Goal: Transaction & Acquisition: Purchase product/service

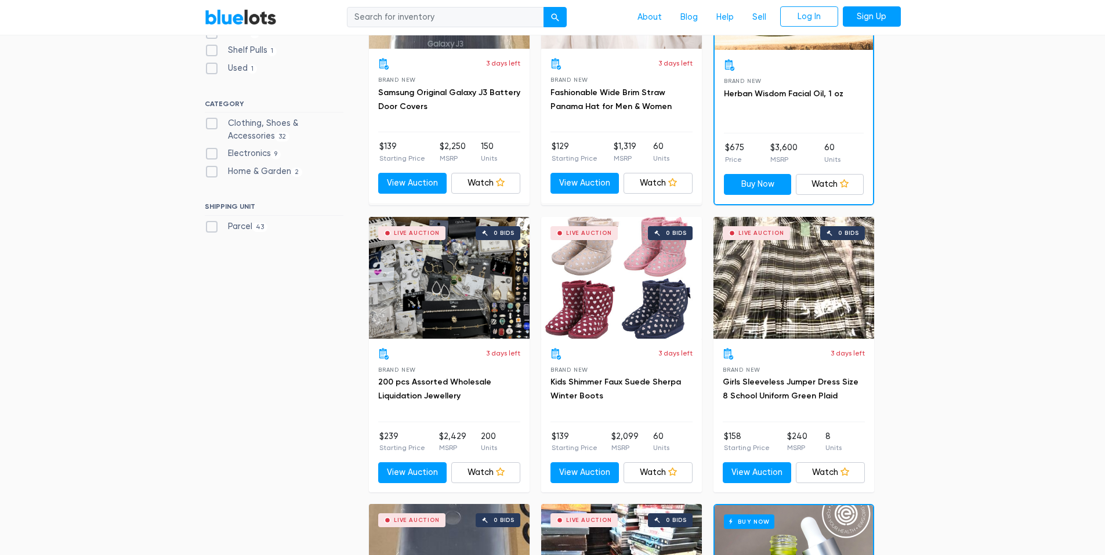
scroll to position [464, 0]
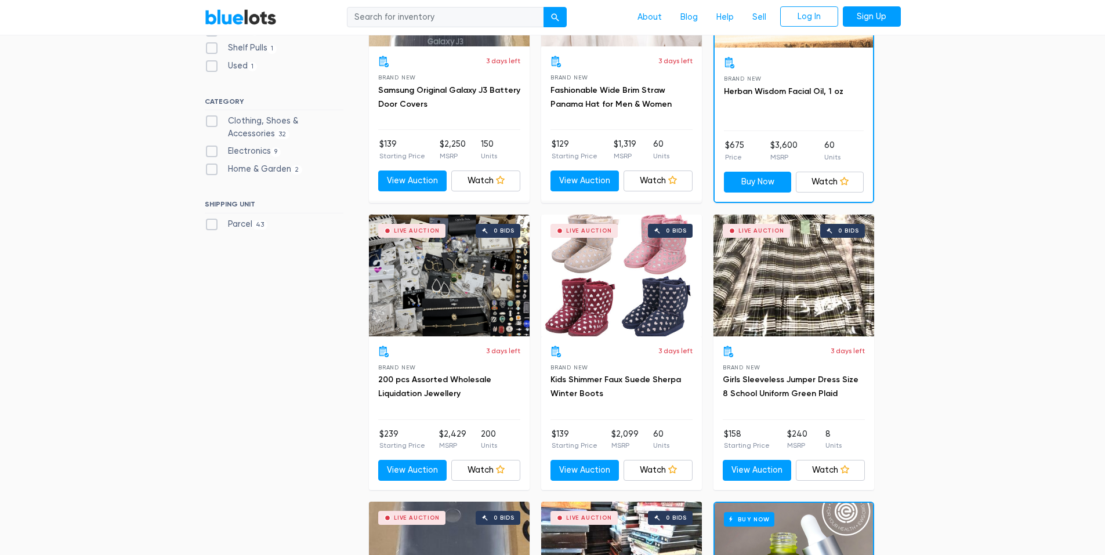
click at [215, 119] on label "Clothing, Shoes & Accessories 32" at bounding box center [274, 127] width 139 height 25
click at [212, 119] on Accessories"] "Clothing, Shoes & Accessories 32" at bounding box center [209, 119] width 8 height 8
checkbox Accessories"] "true"
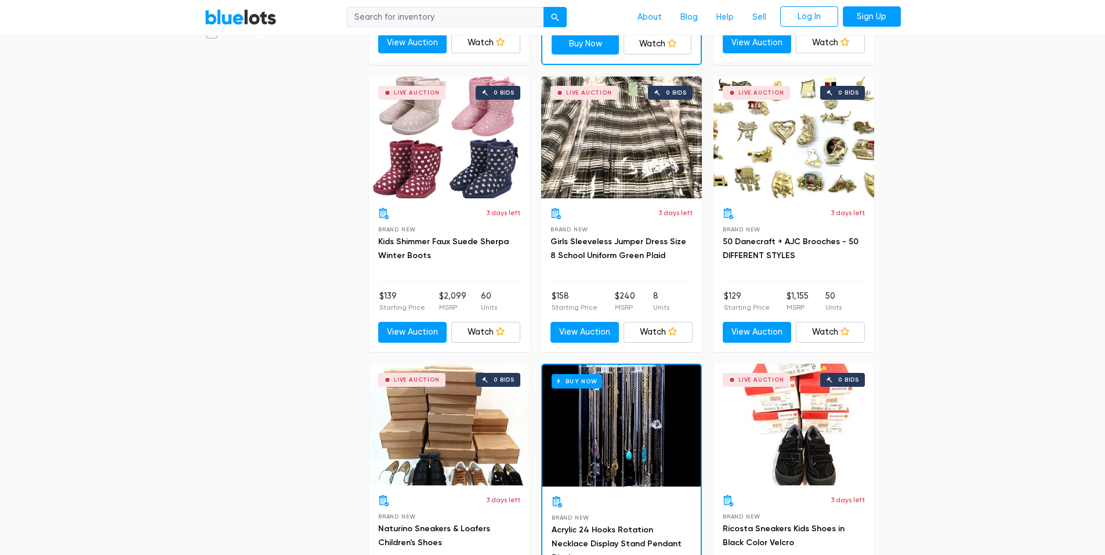
scroll to position [544, 0]
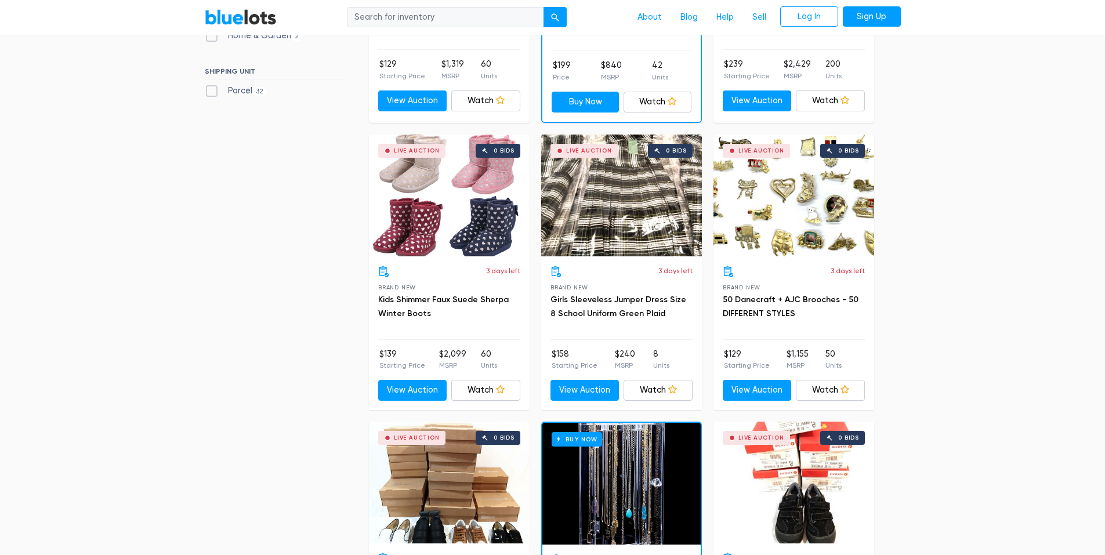
click at [433, 226] on div "Live Auction 0 bids" at bounding box center [449, 196] width 161 height 122
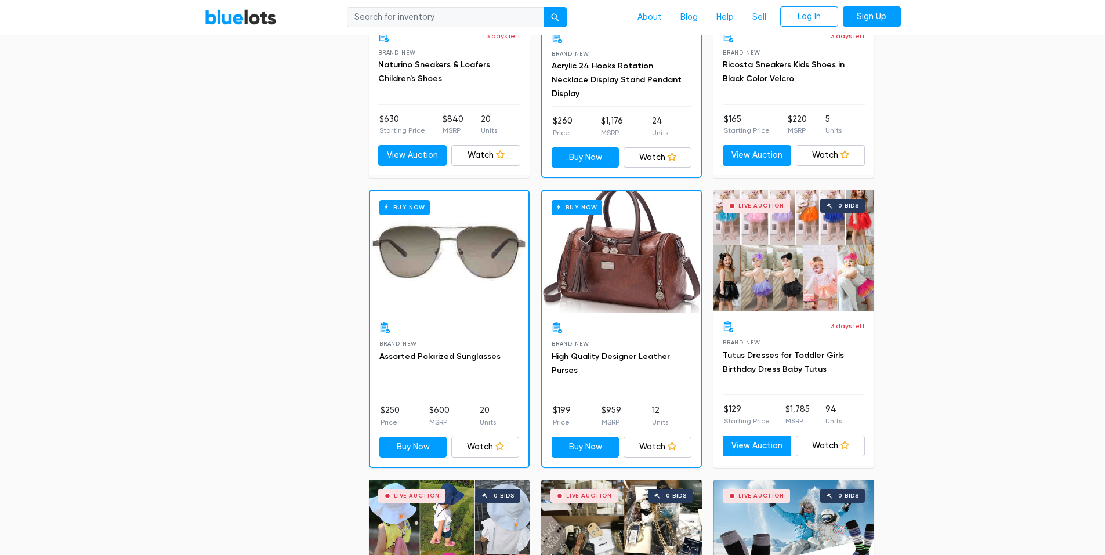
scroll to position [1124, 0]
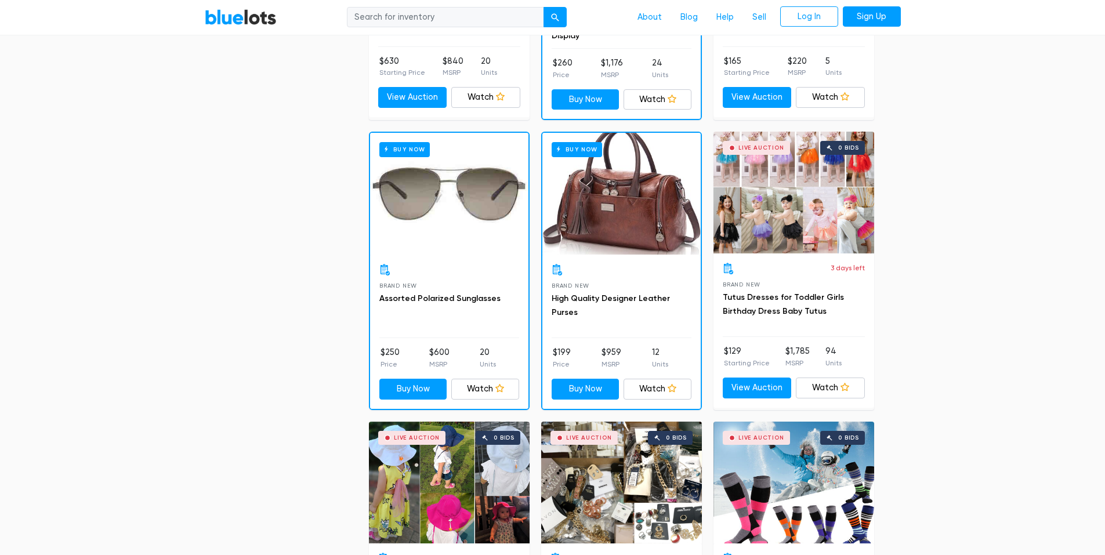
click at [784, 224] on div "Live Auction 0 bids" at bounding box center [794, 193] width 161 height 122
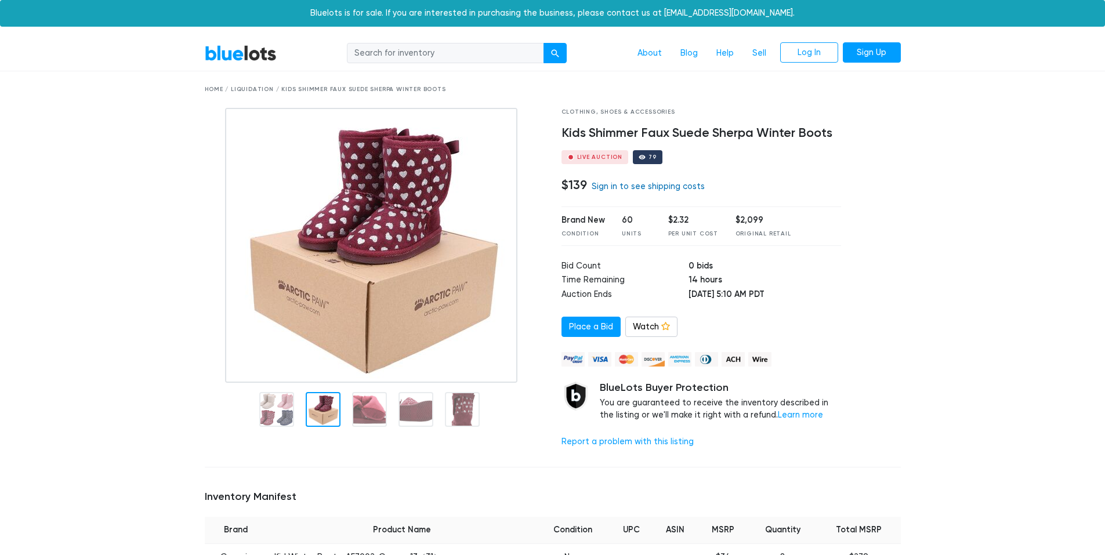
click at [650, 187] on link "Sign in to see shipping costs" at bounding box center [648, 187] width 113 height 10
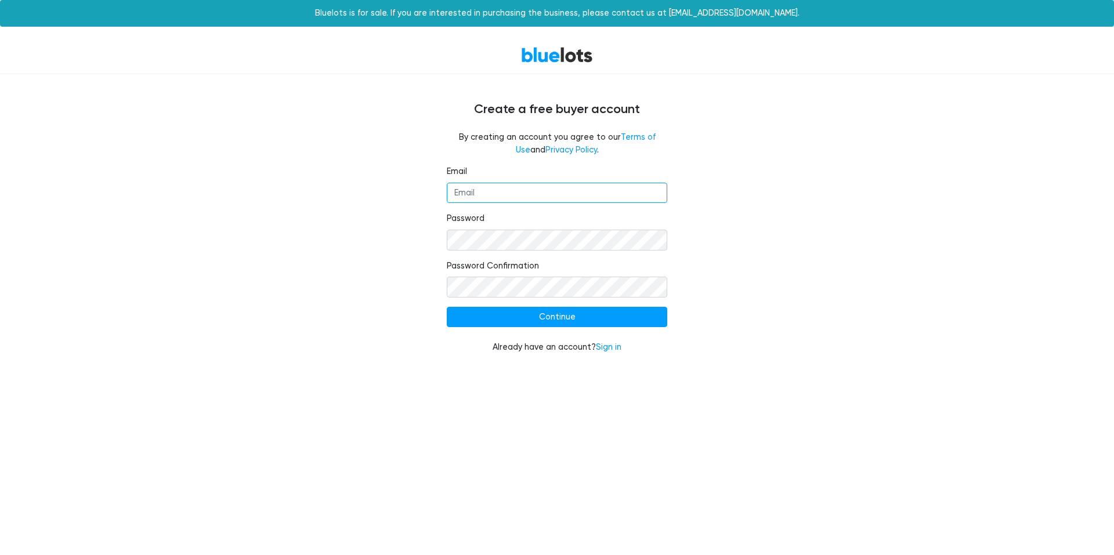
drag, startPoint x: 0, startPoint y: 0, endPoint x: 649, endPoint y: 187, distance: 675.5
click at [649, 187] on input "Email" at bounding box center [557, 193] width 220 height 21
type input "[EMAIL_ADDRESS][DOMAIN_NAME]"
click at [602, 349] on link "Sign in" at bounding box center [609, 347] width 26 height 10
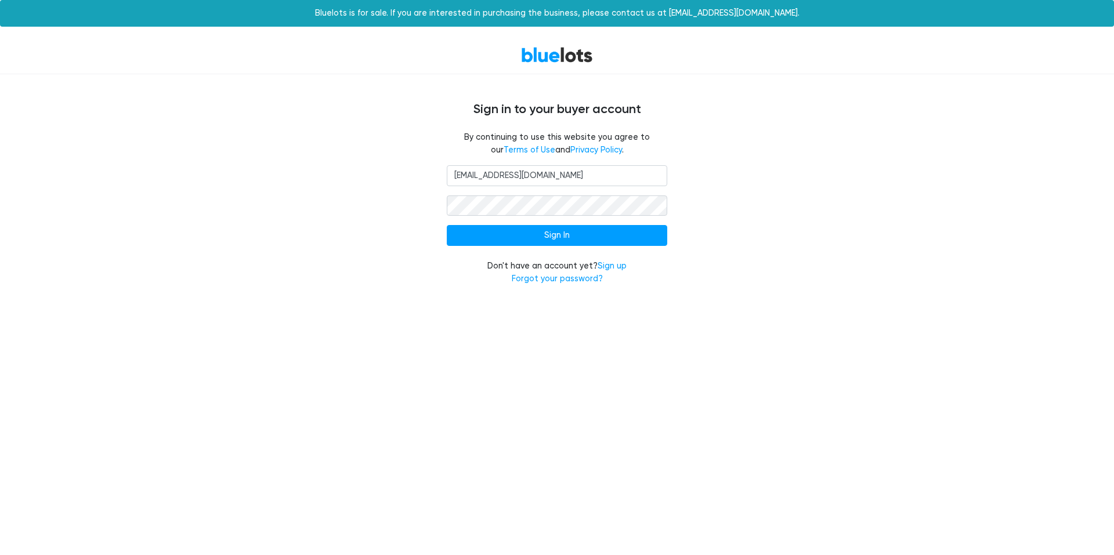
type input "s.elginscott@gmail.com"
click at [627, 238] on input "Sign In" at bounding box center [557, 235] width 220 height 21
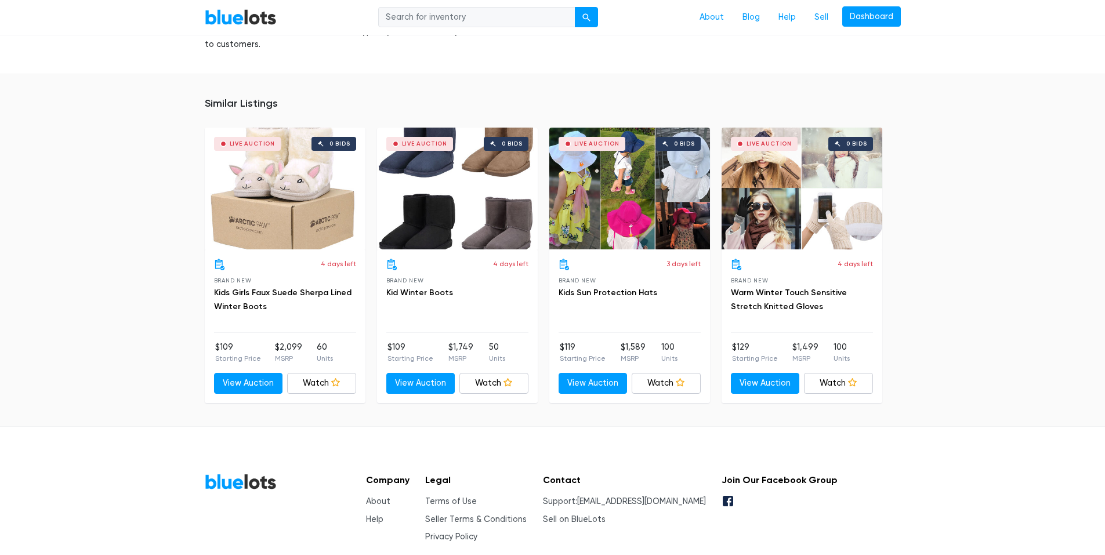
scroll to position [1238, 0]
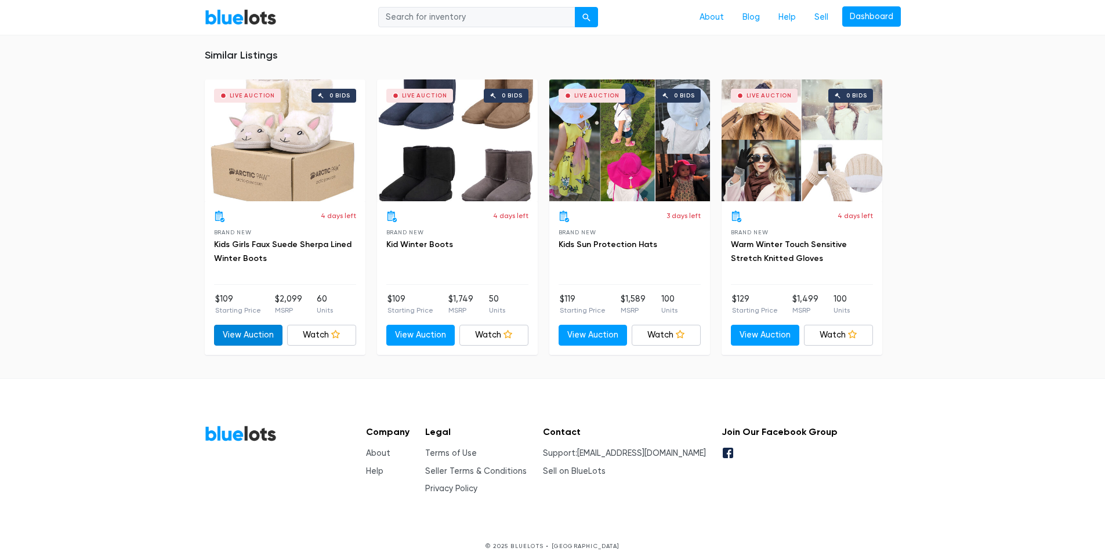
click at [250, 326] on link "View Auction" at bounding box center [248, 335] width 69 height 21
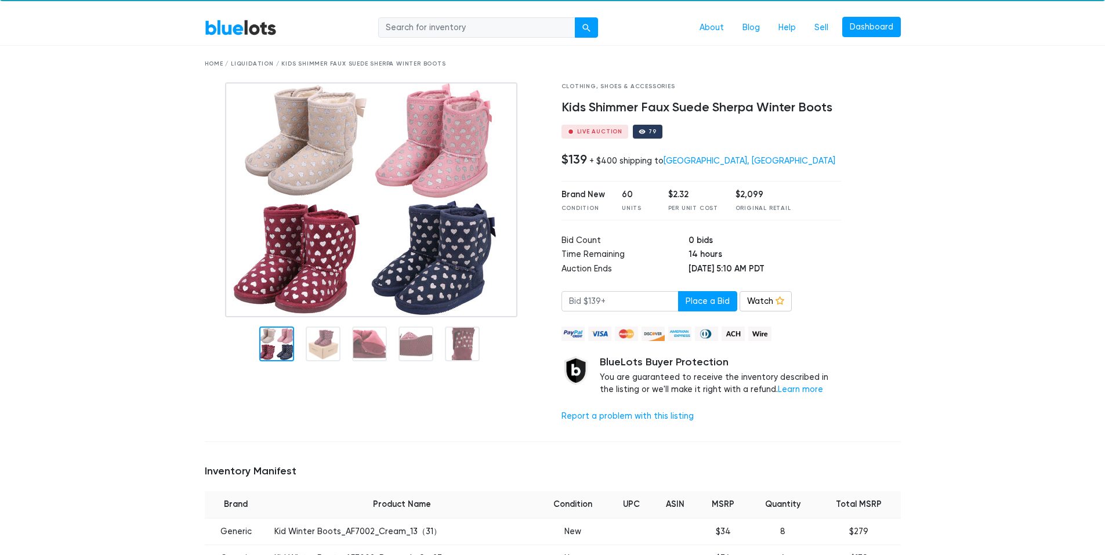
scroll to position [0, 0]
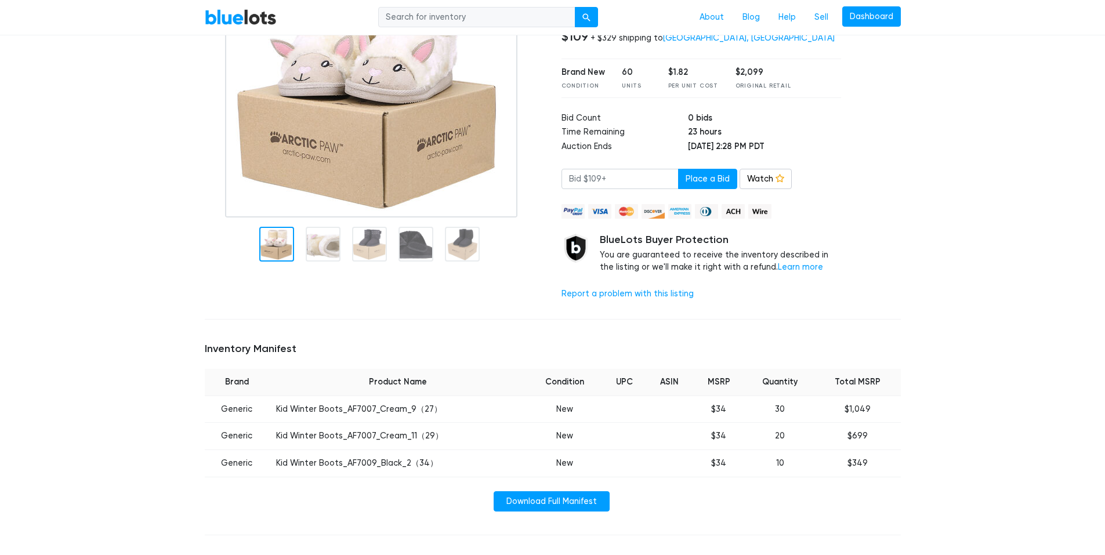
scroll to position [174, 0]
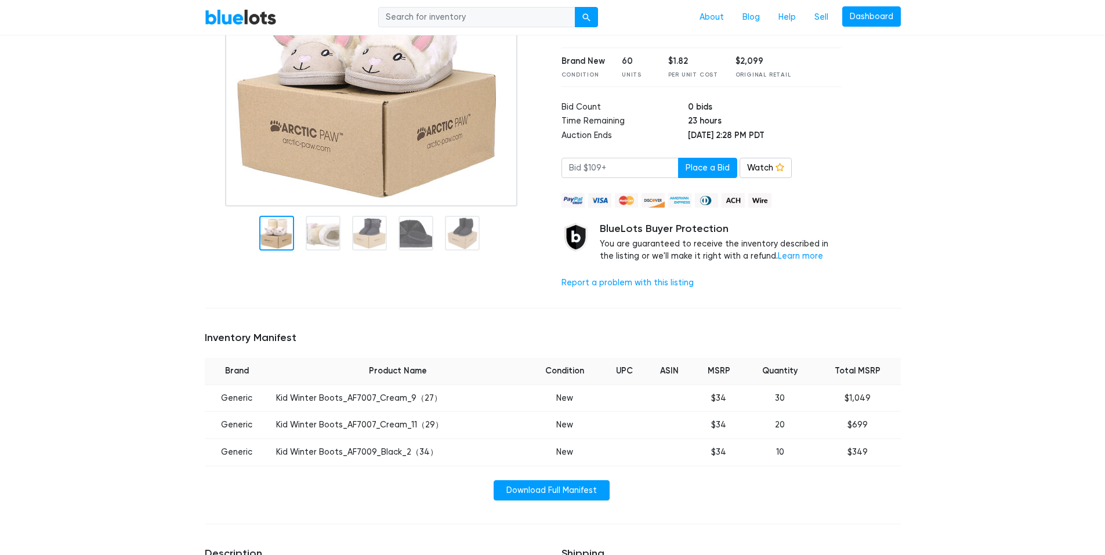
click at [394, 402] on td "Kid Winter Boots_AF7007_Cream_9（27）" at bounding box center [398, 398] width 258 height 27
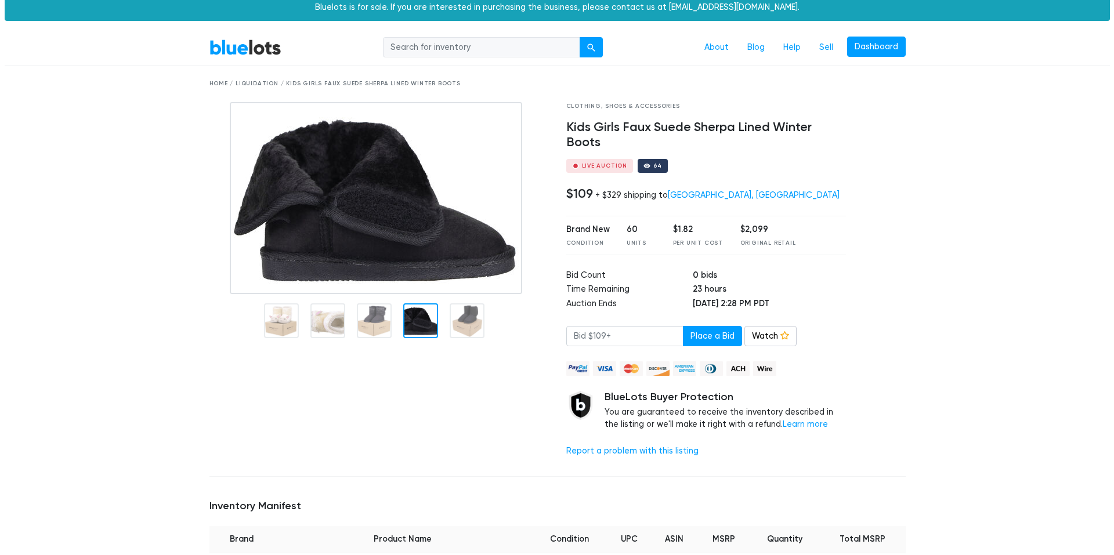
scroll to position [0, 0]
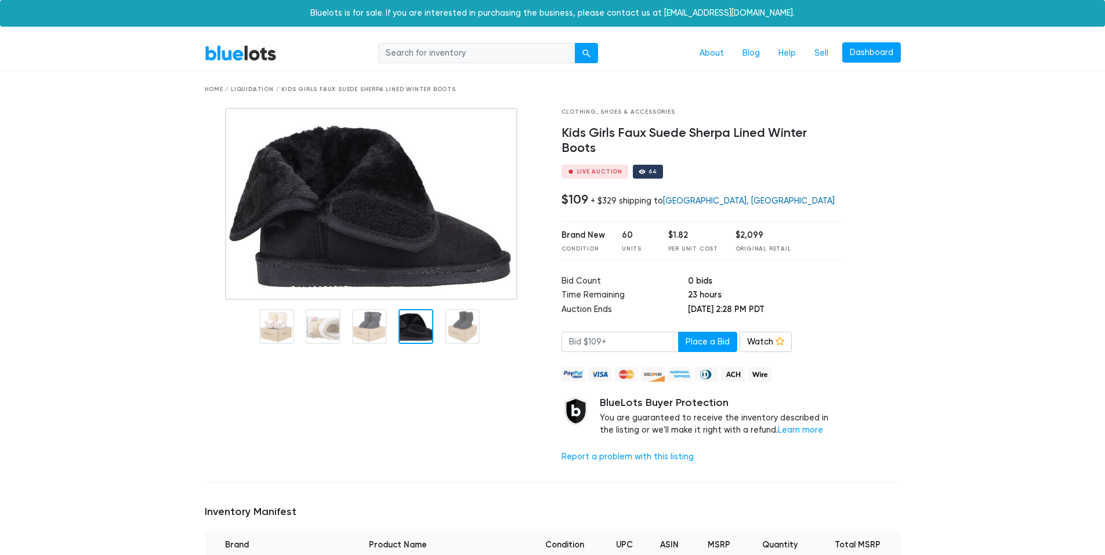
click at [702, 200] on link "[GEOGRAPHIC_DATA], [GEOGRAPHIC_DATA]" at bounding box center [749, 201] width 172 height 10
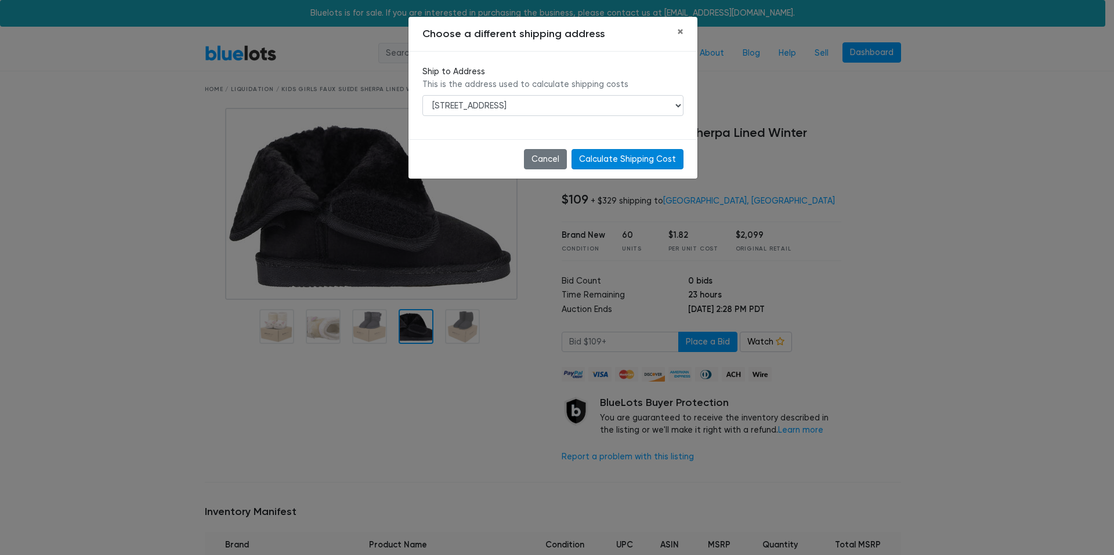
drag, startPoint x: 644, startPoint y: 157, endPoint x: 653, endPoint y: 161, distance: 10.1
click at [644, 158] on input "Calculate Shipping Cost" at bounding box center [627, 159] width 112 height 21
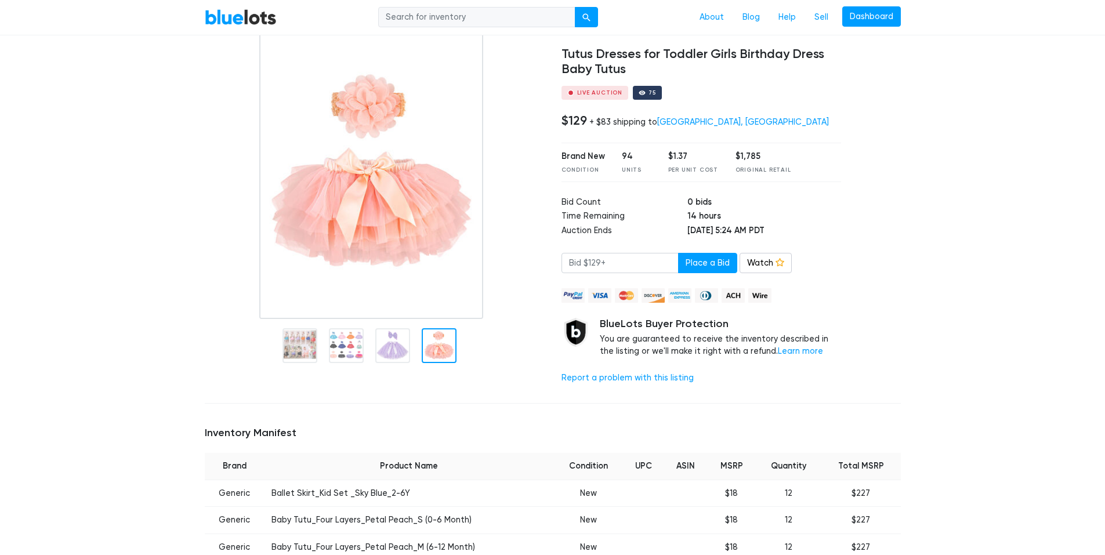
scroll to position [58, 0]
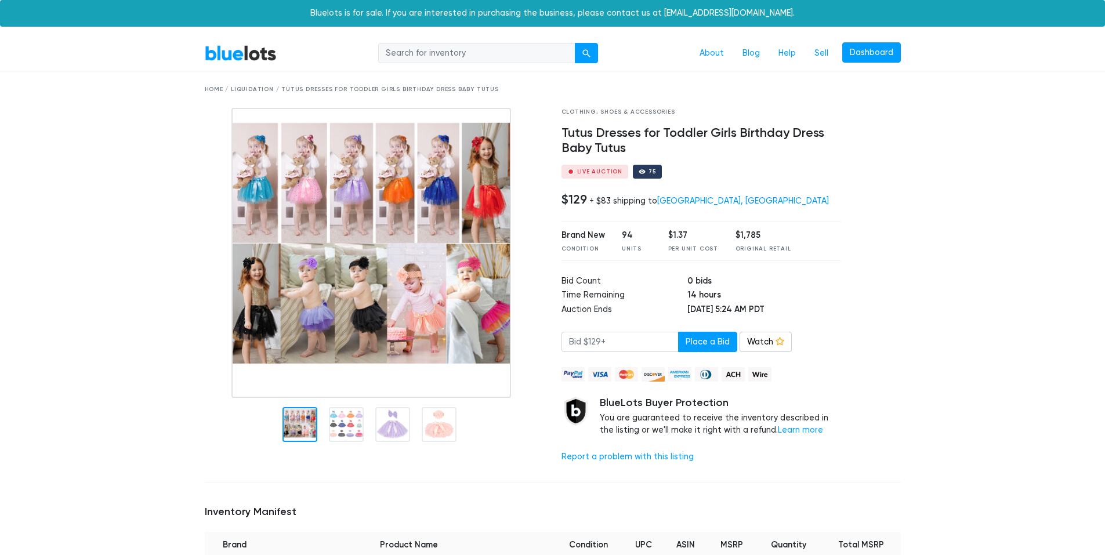
click at [253, 63] on div "BlueLots About Blog Help Sell Dashboard" at bounding box center [553, 53] width 714 height 22
click at [254, 47] on link "BlueLots" at bounding box center [241, 53] width 72 height 17
click at [240, 46] on link "BlueLots" at bounding box center [241, 53] width 72 height 17
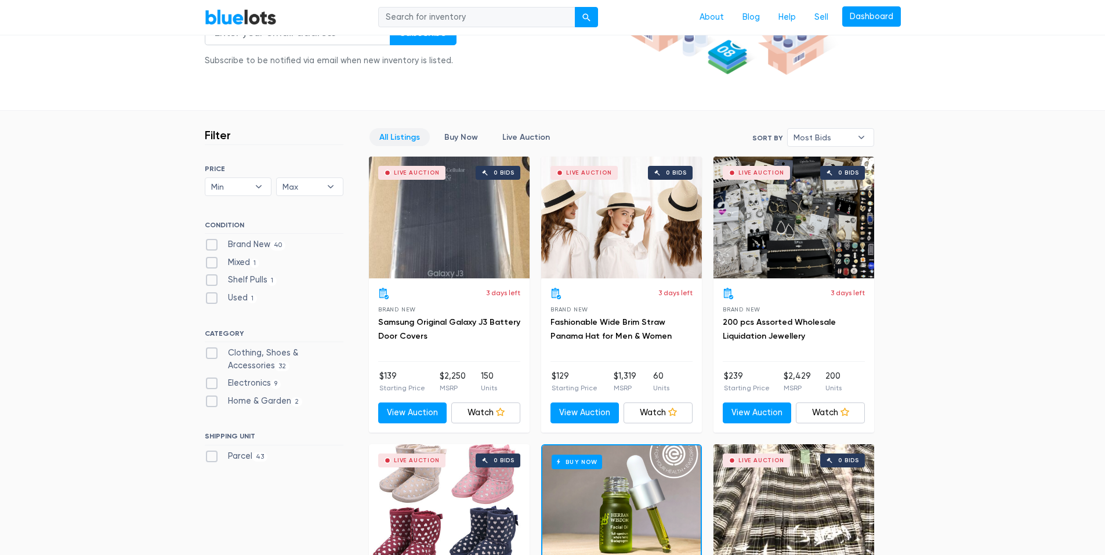
scroll to position [58, 0]
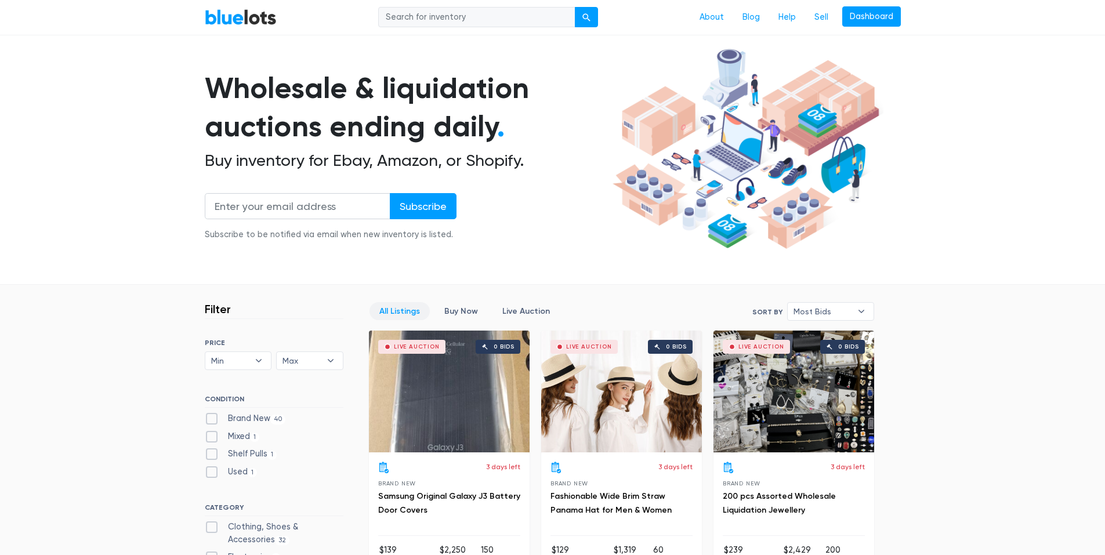
click at [206, 449] on label "Shelf Pulls 1" at bounding box center [241, 454] width 73 height 13
click at [206, 449] on Pulls"] "Shelf Pulls 1" at bounding box center [209, 452] width 8 height 8
checkbox Pulls"] "true"
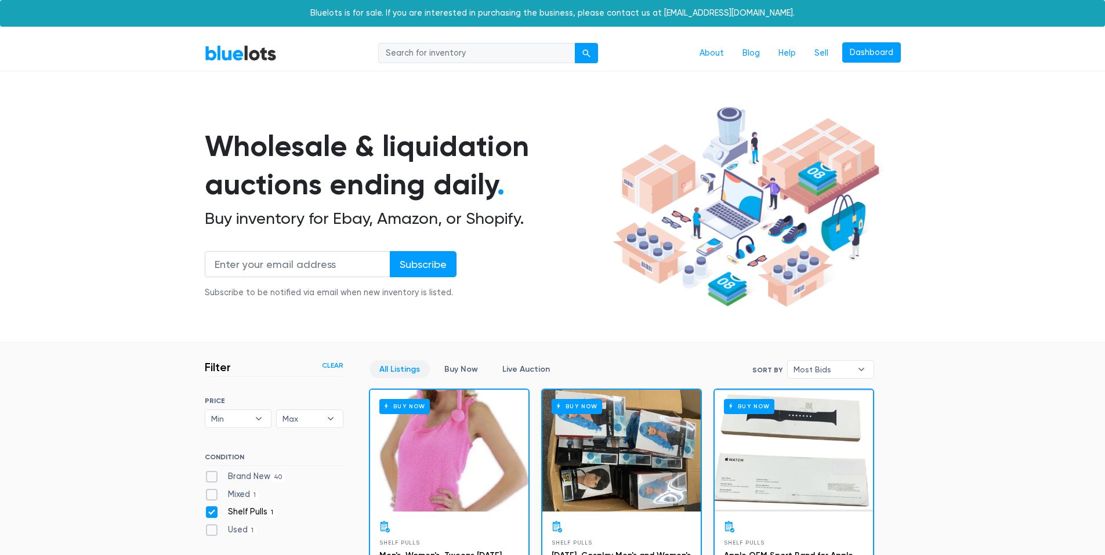
scroll to position [312, 0]
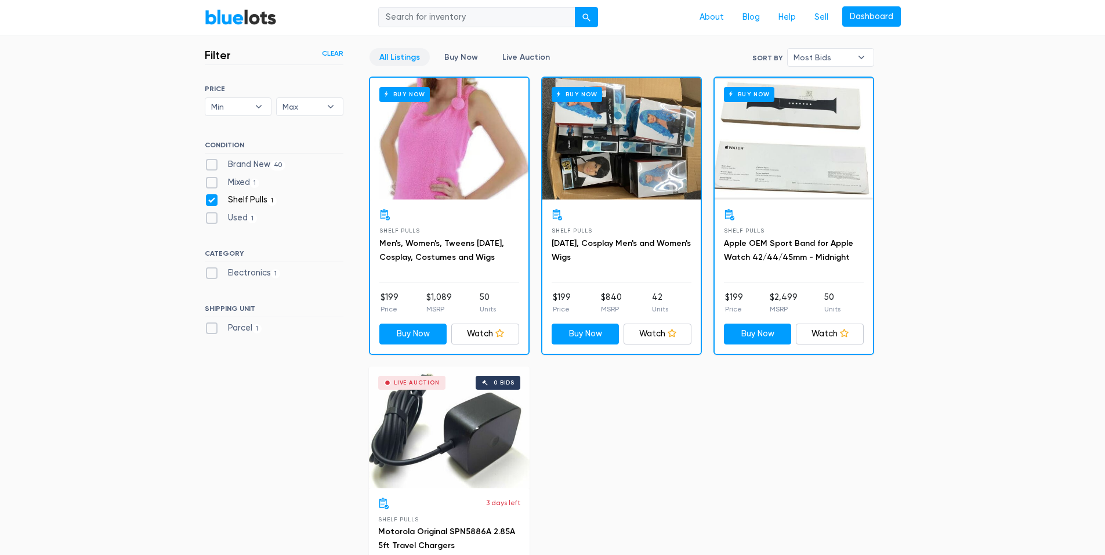
click at [209, 204] on label "Shelf Pulls 1" at bounding box center [241, 200] width 73 height 13
click at [209, 201] on Pulls"] "Shelf Pulls 1" at bounding box center [209, 198] width 8 height 8
checkbox Pulls"] "false"
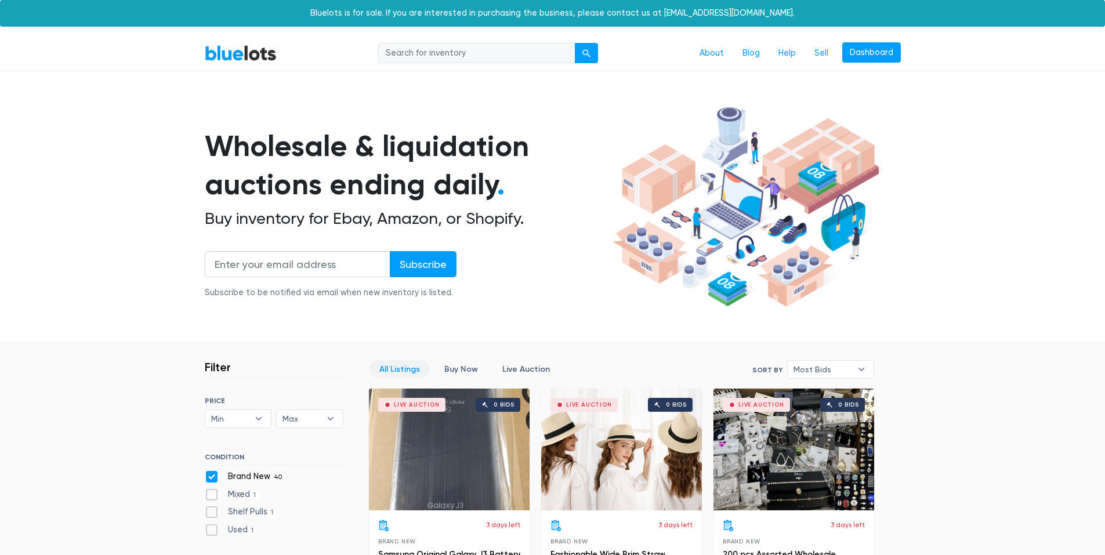
scroll to position [312, 0]
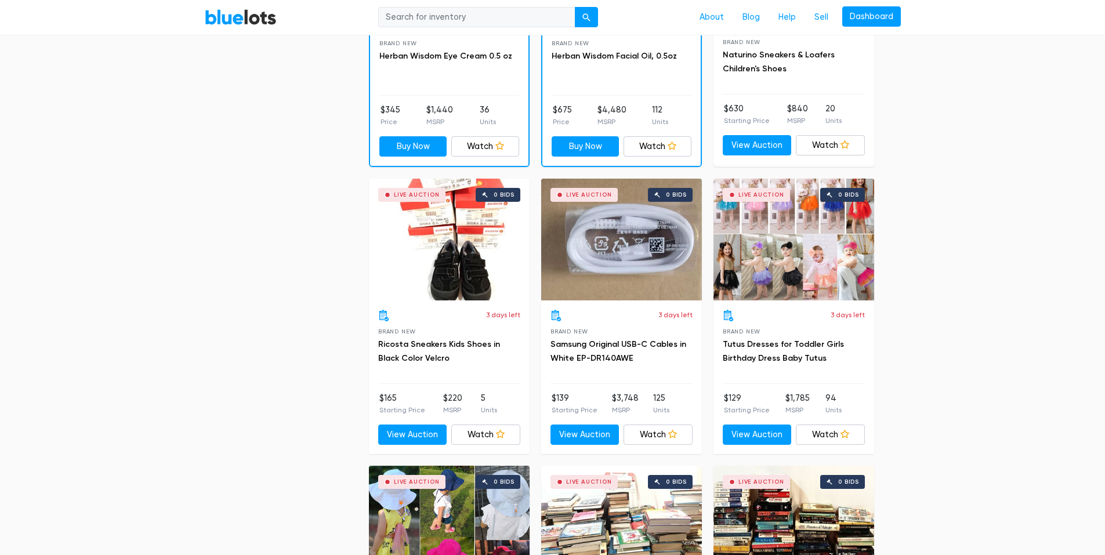
scroll to position [1472, 0]
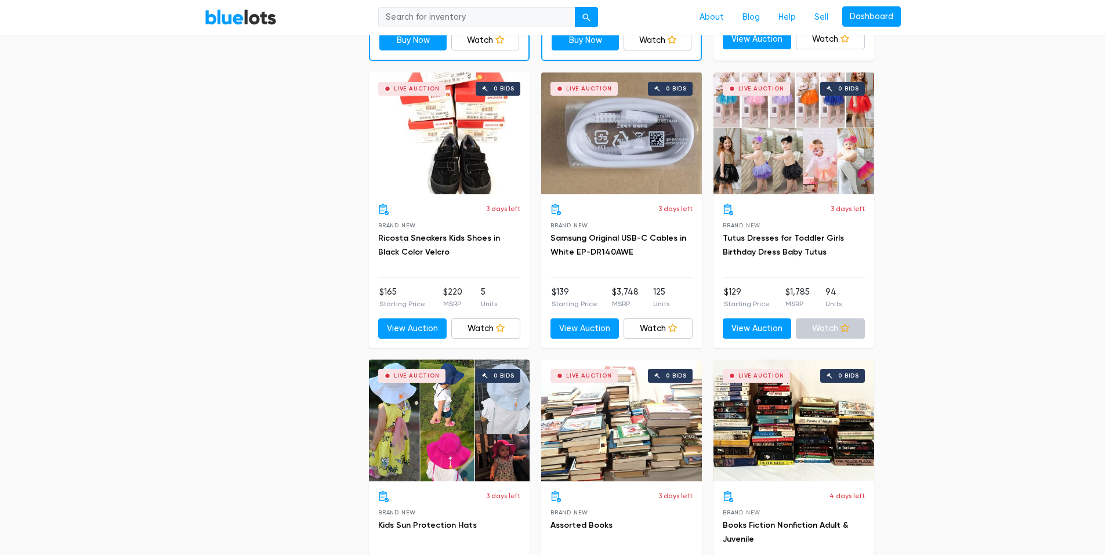
click at [854, 336] on link "Watch" at bounding box center [830, 328] width 69 height 21
click at [806, 185] on div "Live Auction 0 bids" at bounding box center [794, 134] width 161 height 122
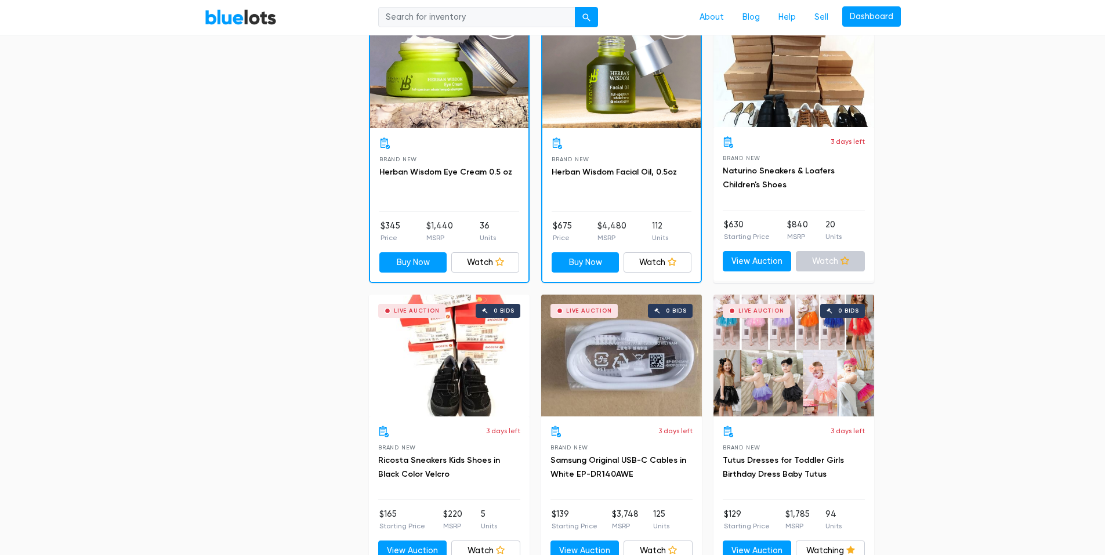
scroll to position [1356, 0]
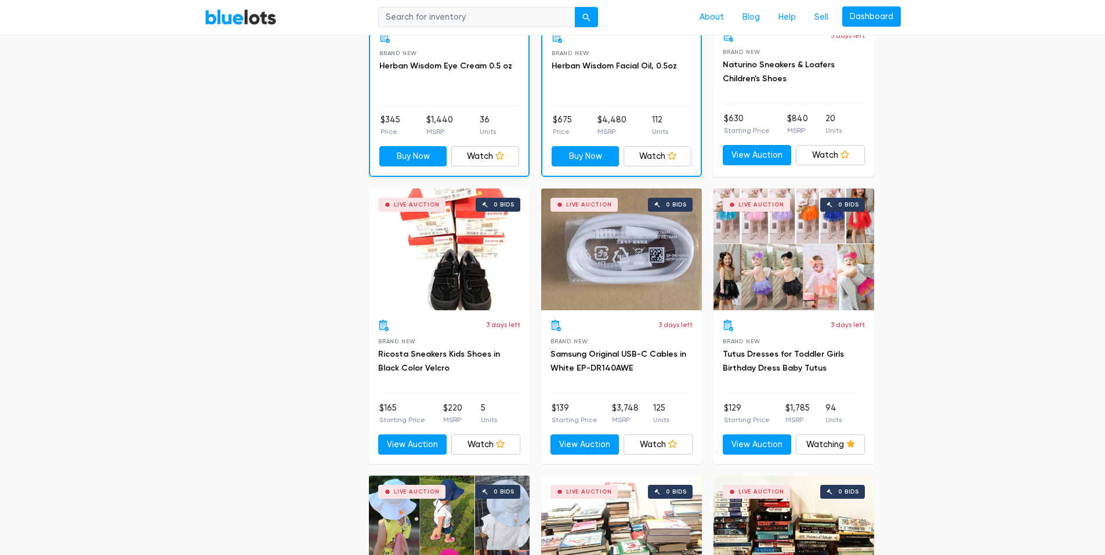
click at [836, 278] on div "Live Auction 0 bids" at bounding box center [794, 250] width 161 height 122
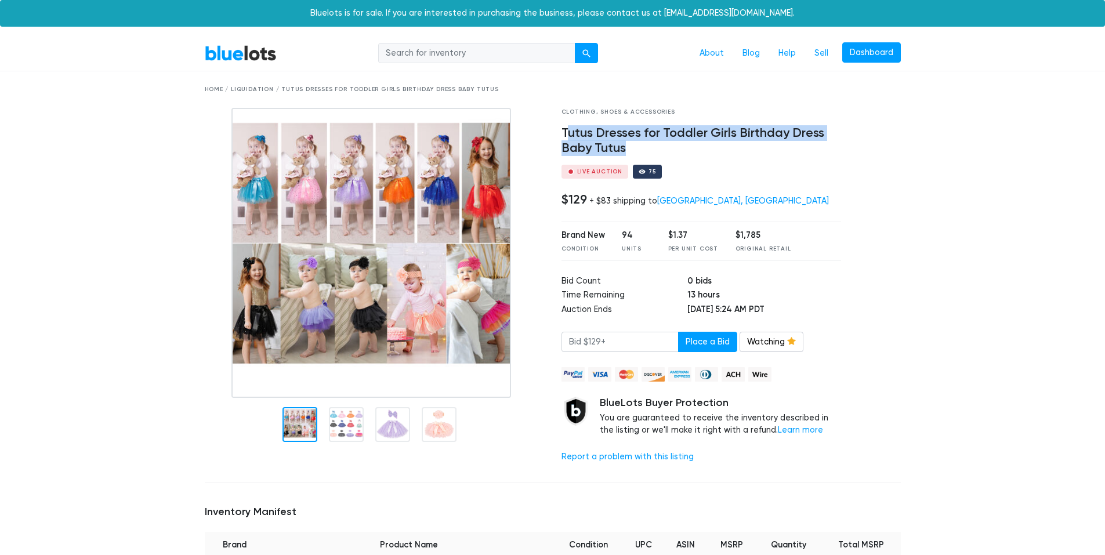
drag, startPoint x: 568, startPoint y: 134, endPoint x: 584, endPoint y: 123, distance: 19.6
click at [668, 147] on h4 "Tutus Dresses for Toddler Girls Birthday Dress Baby Tutus" at bounding box center [702, 141] width 280 height 30
click at [575, 125] on div "Clothing, Shoes & Accessories Tutus Dresses for Toddler Girls Birthday Dress Ba…" at bounding box center [702, 290] width 298 height 365
drag, startPoint x: 563, startPoint y: 131, endPoint x: 731, endPoint y: 134, distance: 167.7
click at [731, 134] on h4 "Tutus Dresses for Toddler Girls Birthday Dress Baby Tutus" at bounding box center [702, 141] width 280 height 30
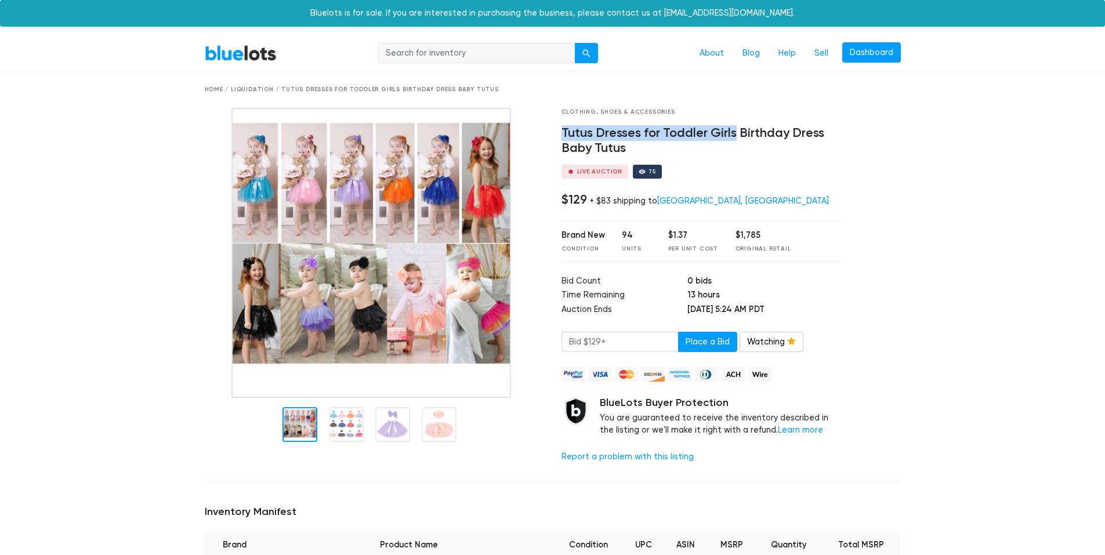
copy h4 "Tutus Dresses for Toddler Girls"
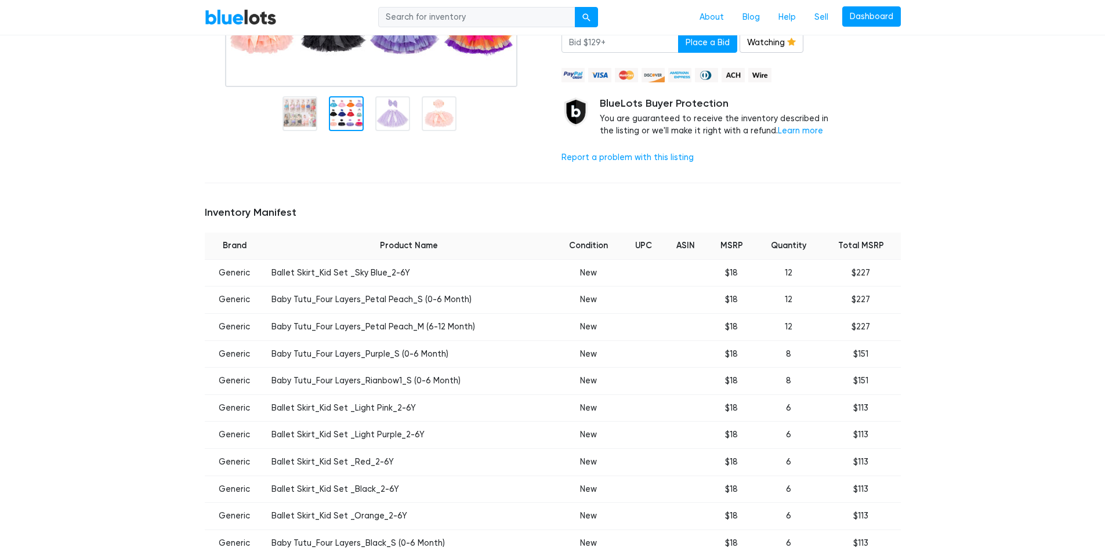
scroll to position [348, 0]
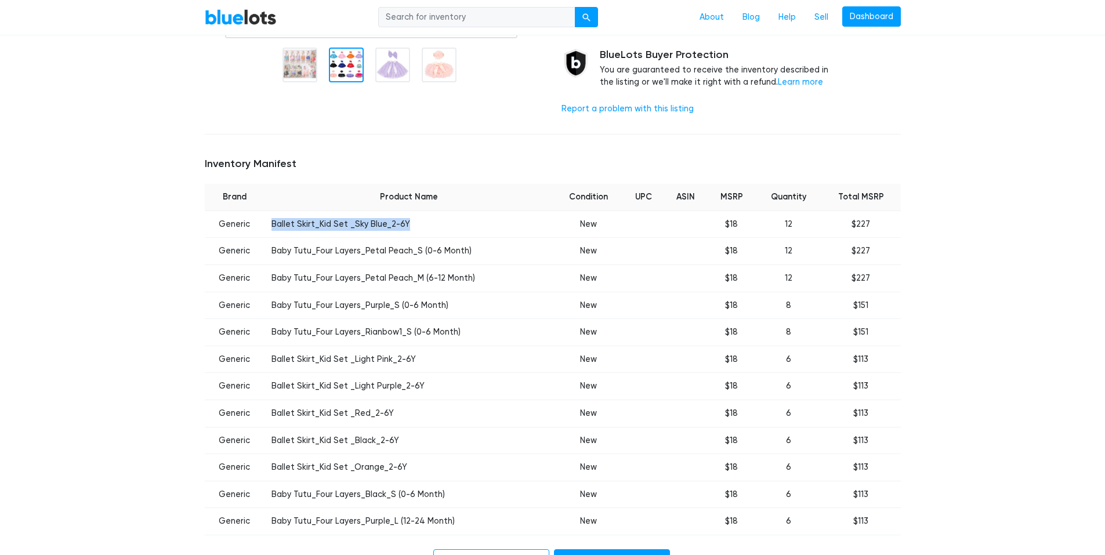
drag, startPoint x: 266, startPoint y: 230, endPoint x: 419, endPoint y: 229, distance: 153.2
click at [419, 229] on td "Ballet Skirt_Kid Set _Sky Blue_2-6Y" at bounding box center [409, 224] width 289 height 27
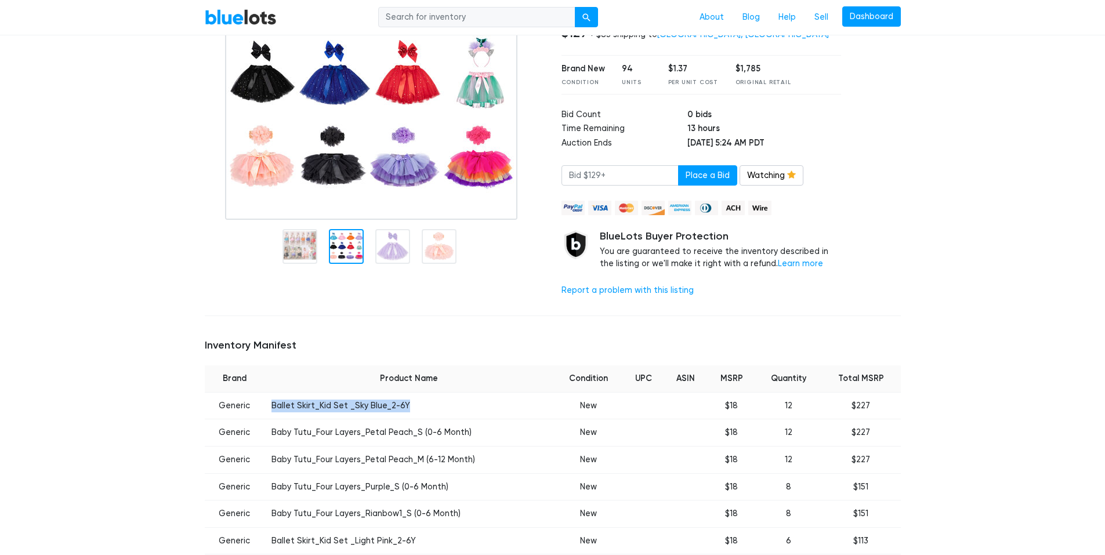
scroll to position [116, 0]
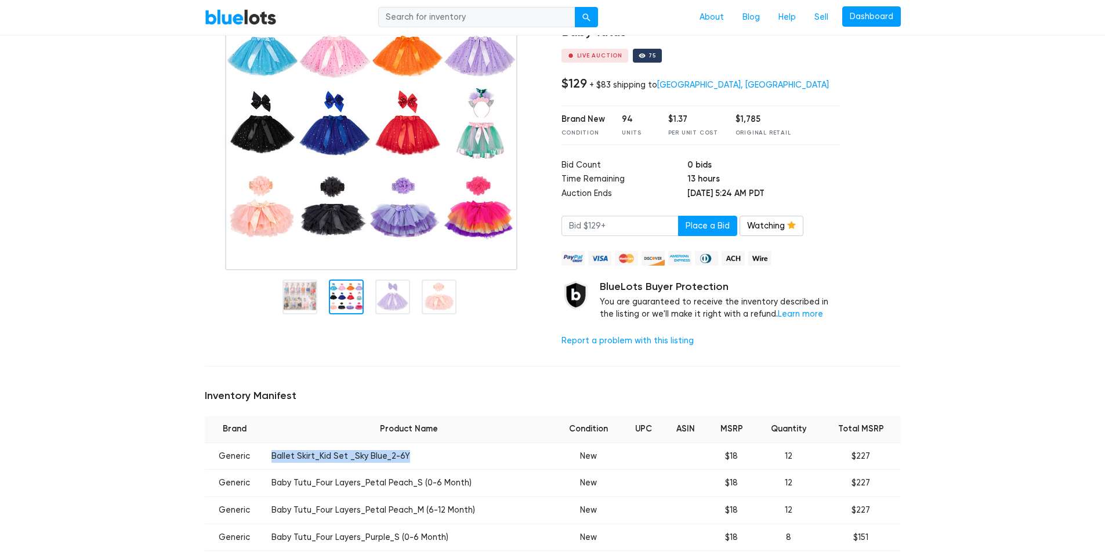
copy td "Ballet Skirt_Kid Set _Sky Blue_2-6Y"
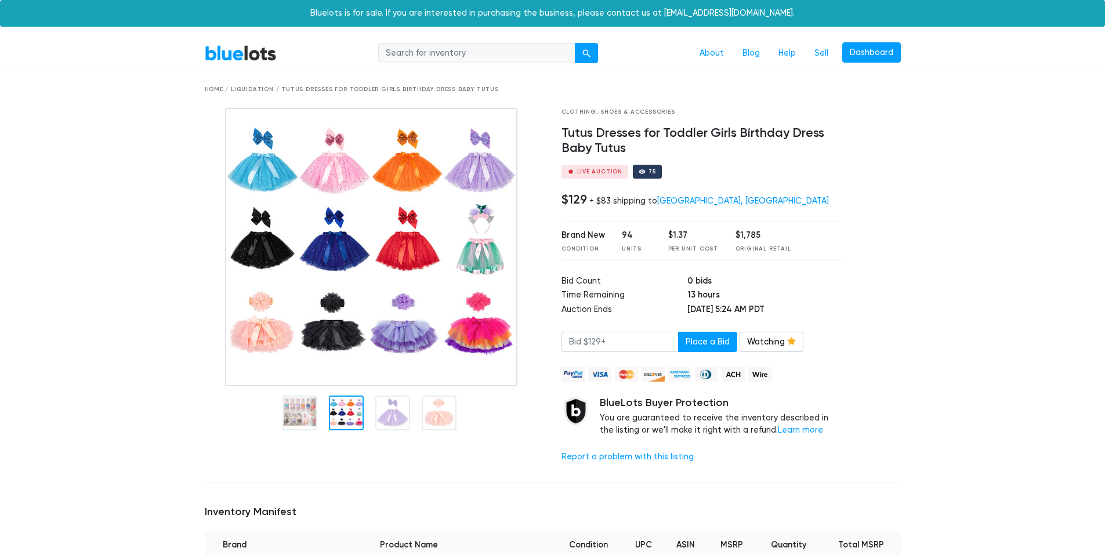
click at [359, 421] on div at bounding box center [346, 413] width 35 height 35
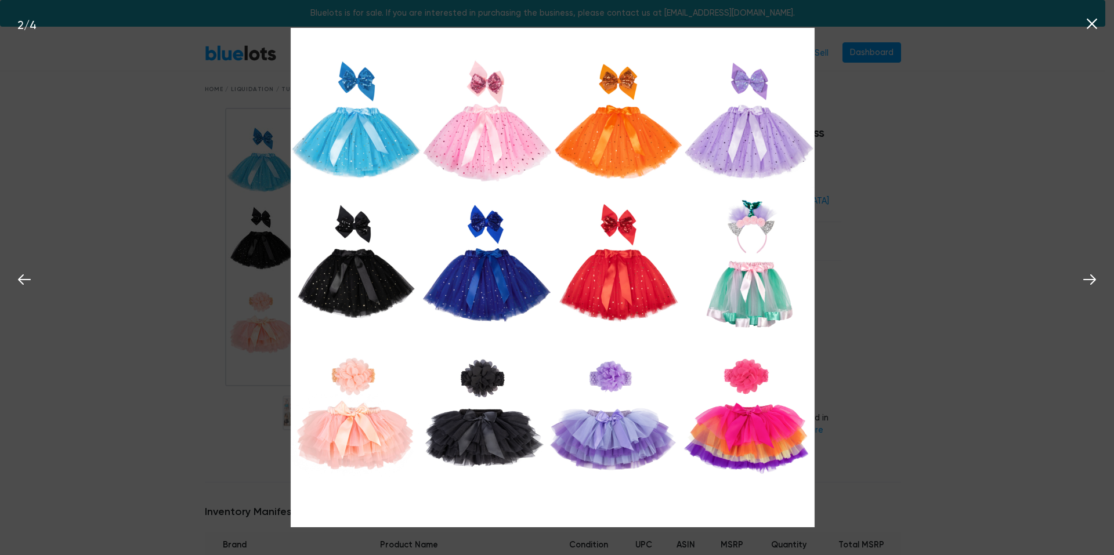
click at [912, 152] on div "2 / 4" at bounding box center [557, 277] width 1114 height 555
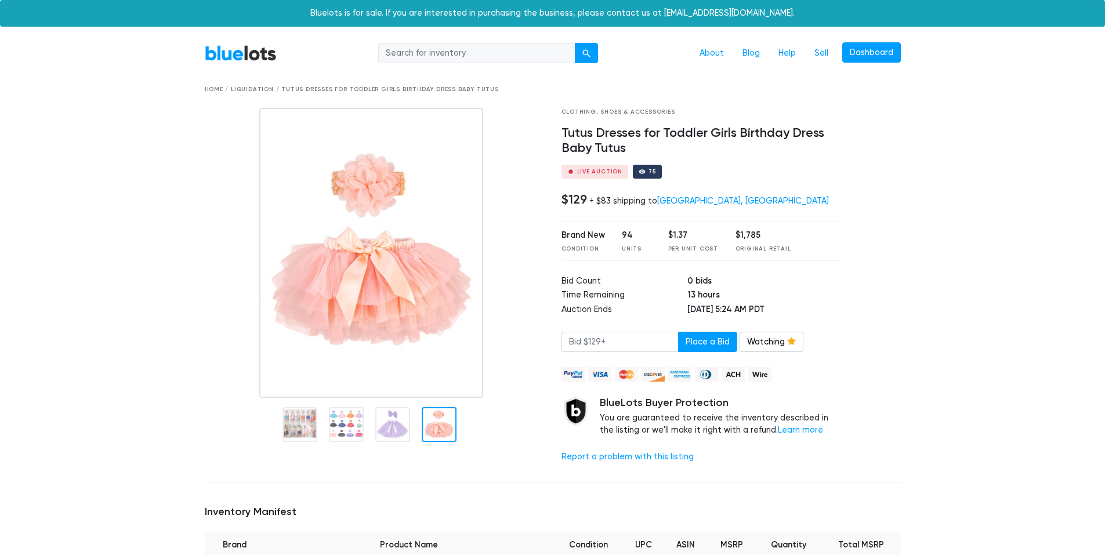
click at [433, 422] on div at bounding box center [439, 424] width 35 height 35
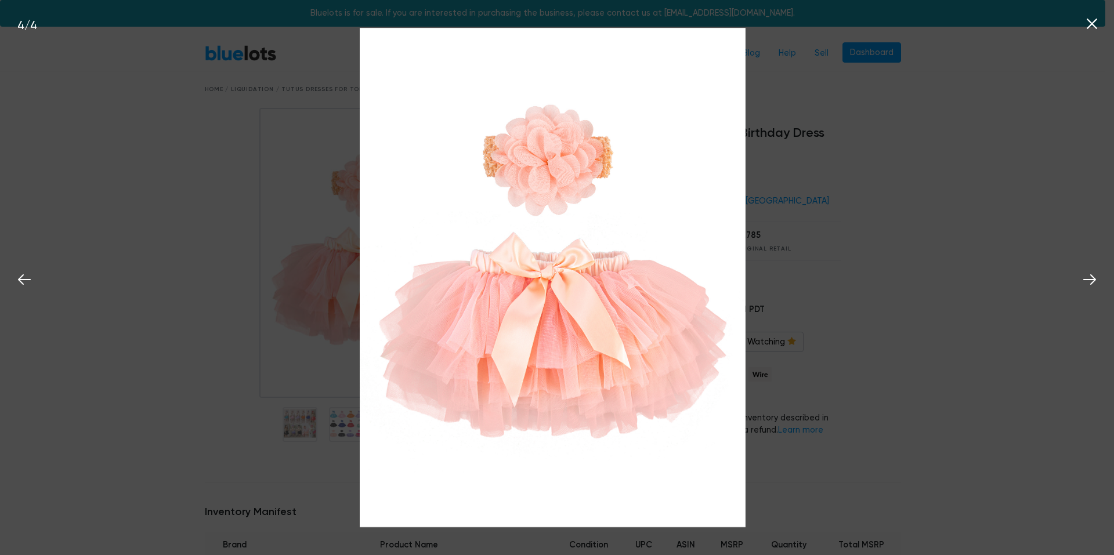
click at [970, 149] on div "4 / 4" at bounding box center [557, 277] width 1114 height 555
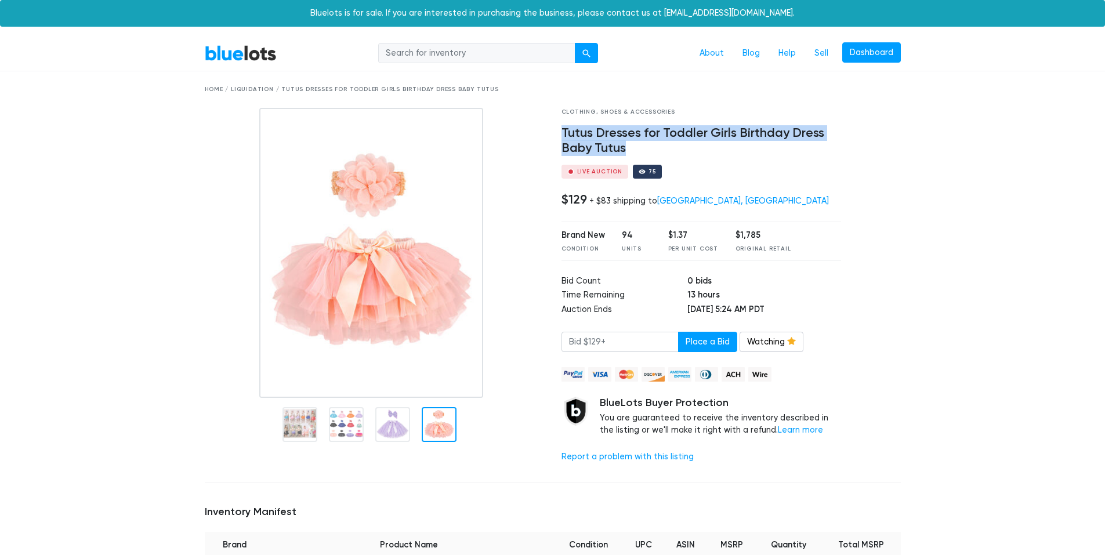
drag, startPoint x: 562, startPoint y: 132, endPoint x: 625, endPoint y: 154, distance: 67.3
click at [625, 154] on h4 "Tutus Dresses for Toddler Girls Birthday Dress Baby Tutus" at bounding box center [702, 141] width 280 height 30
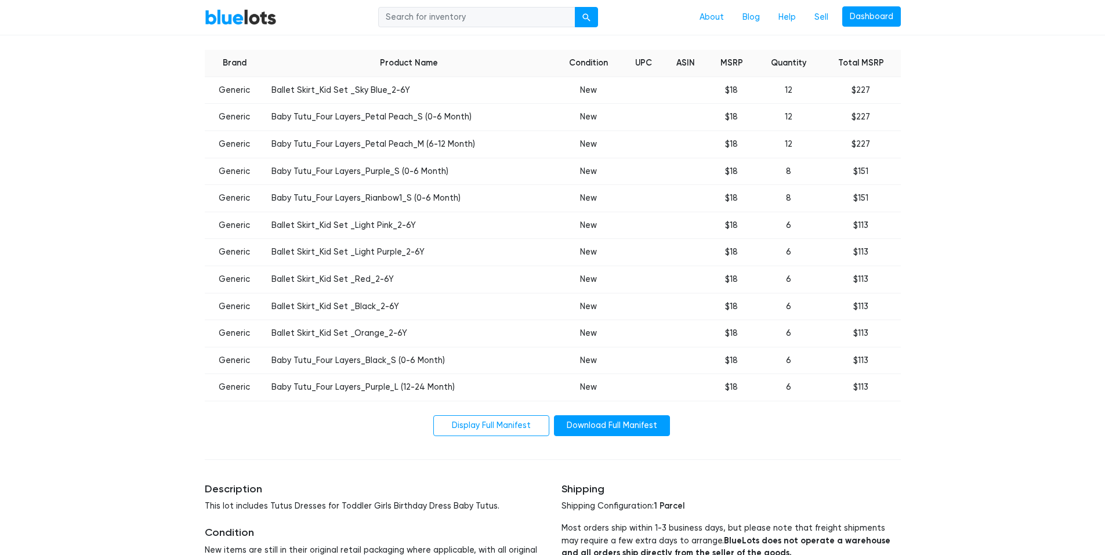
scroll to position [464, 0]
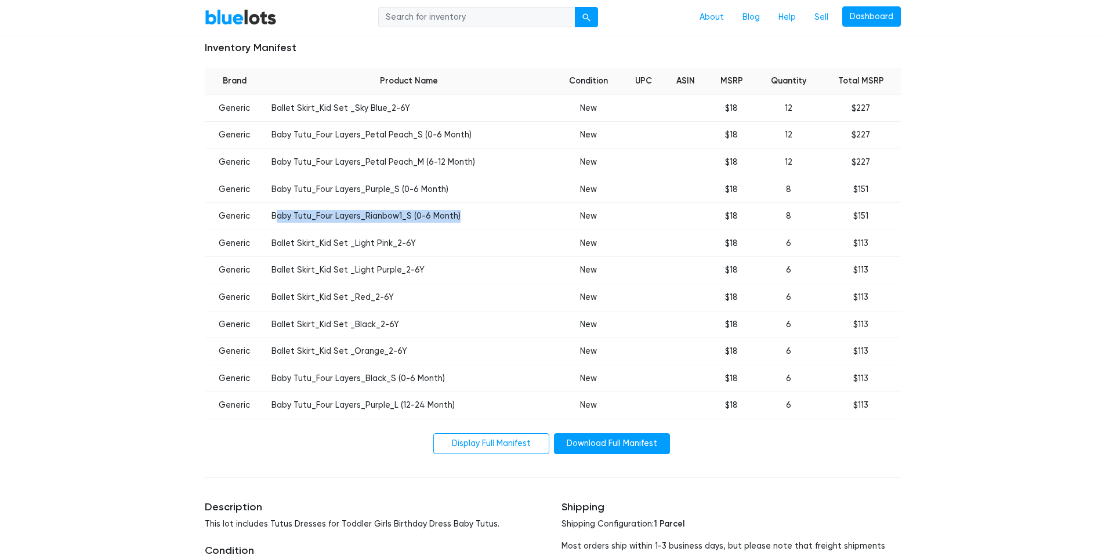
drag, startPoint x: 285, startPoint y: 218, endPoint x: 428, endPoint y: 212, distance: 142.8
click at [488, 214] on td "Baby Tutu_Four Layers_Rianbow1_S (0-6 Month)" at bounding box center [409, 216] width 289 height 27
click at [360, 197] on td "Baby Tutu_Four Layers_Purple_S (0-6 Month)" at bounding box center [409, 189] width 289 height 27
drag, startPoint x: 272, startPoint y: 213, endPoint x: 513, endPoint y: 209, distance: 241.3
click at [513, 209] on td "Baby Tutu_Four Layers_Rianbow1_S (0-6 Month)" at bounding box center [409, 216] width 289 height 27
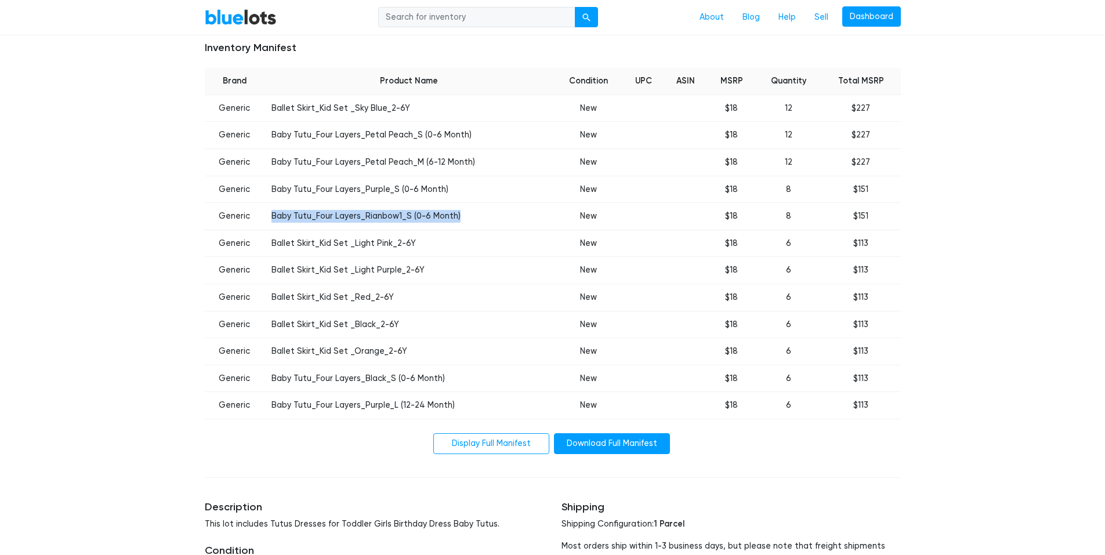
copy td "Baby Tutu_Four Layers_Rianbow1_S (0-6 Month)"
